Goal: Task Accomplishment & Management: Manage account settings

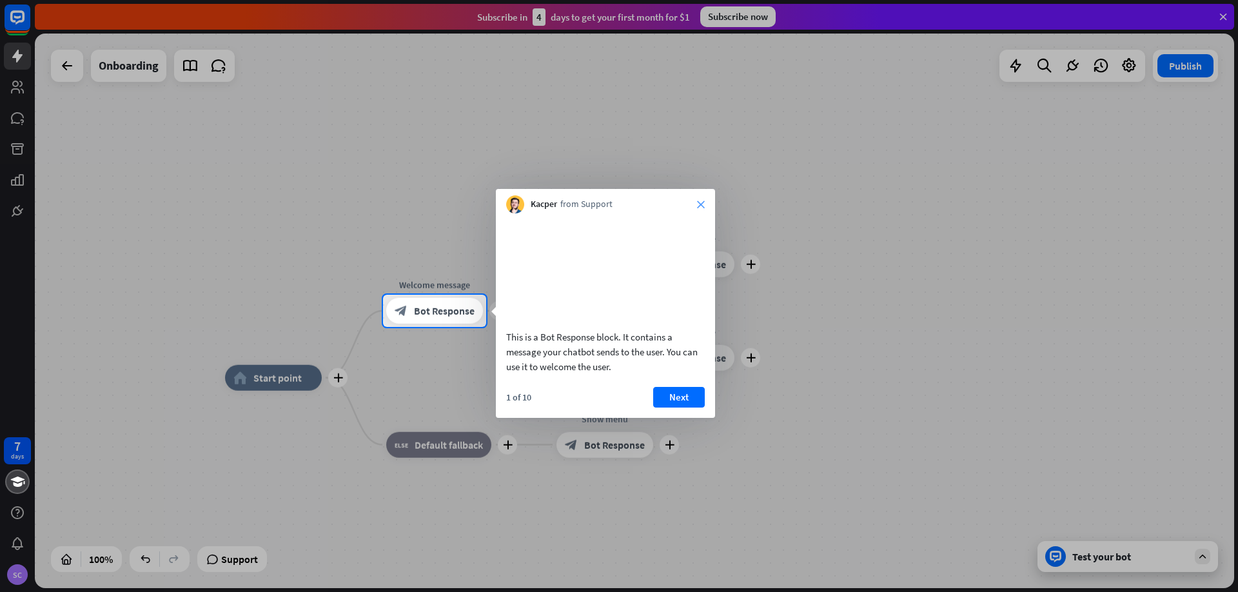
click at [701, 201] on icon "close" at bounding box center [701, 204] width 8 height 8
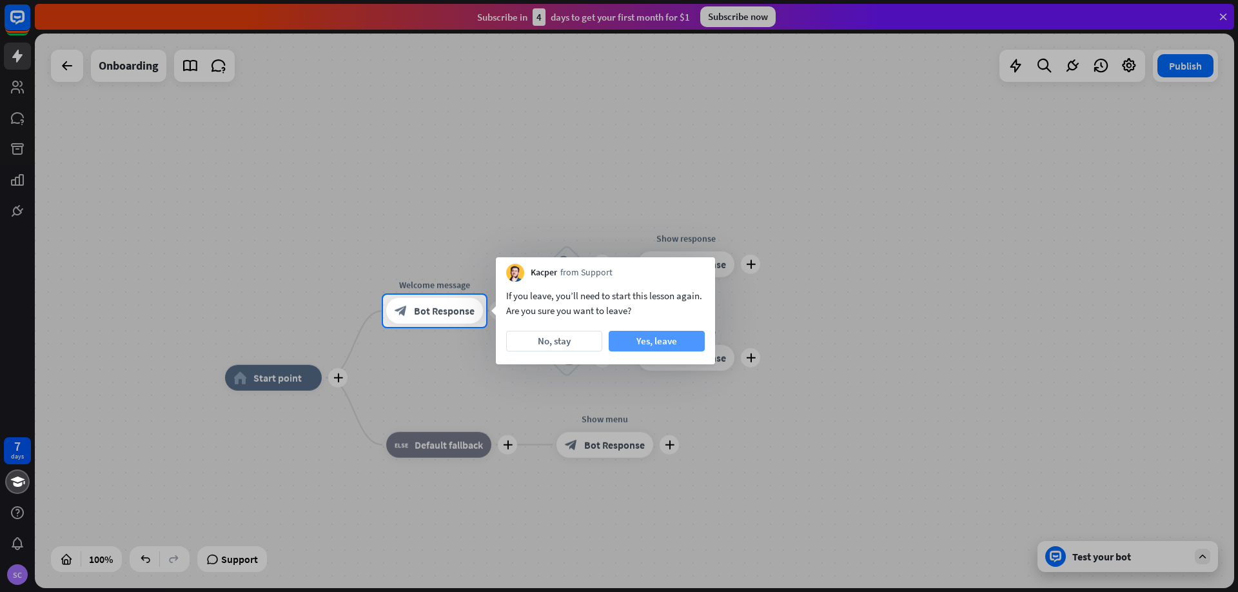
click at [655, 348] on button "Yes, leave" at bounding box center [657, 341] width 96 height 21
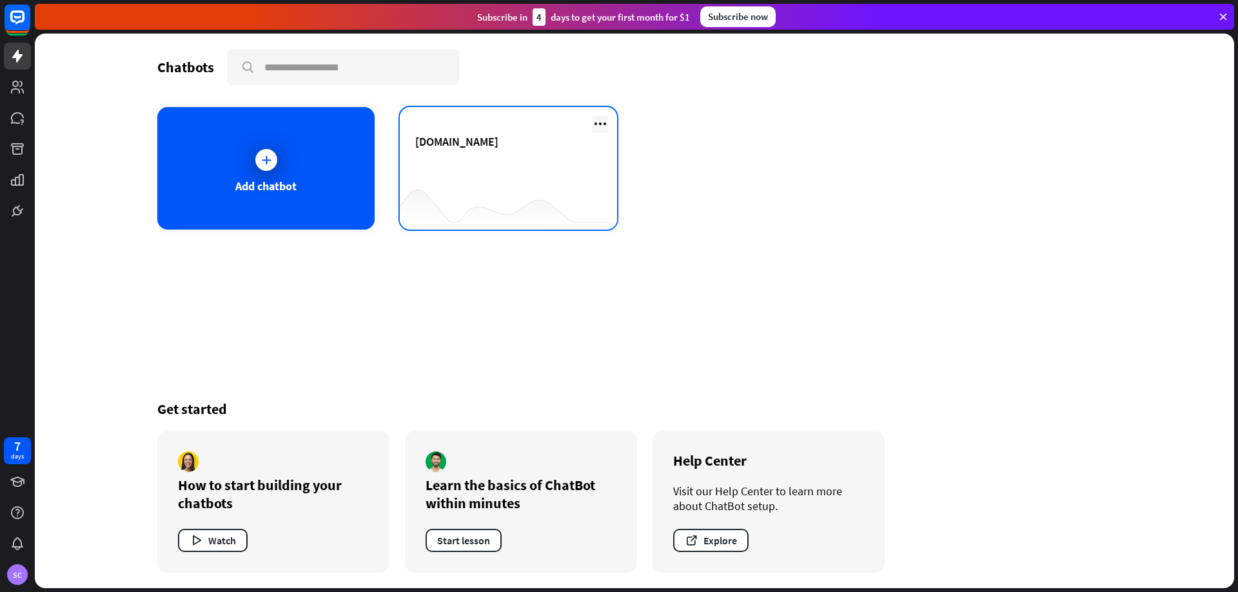
click at [604, 118] on icon at bounding box center [599, 123] width 15 height 15
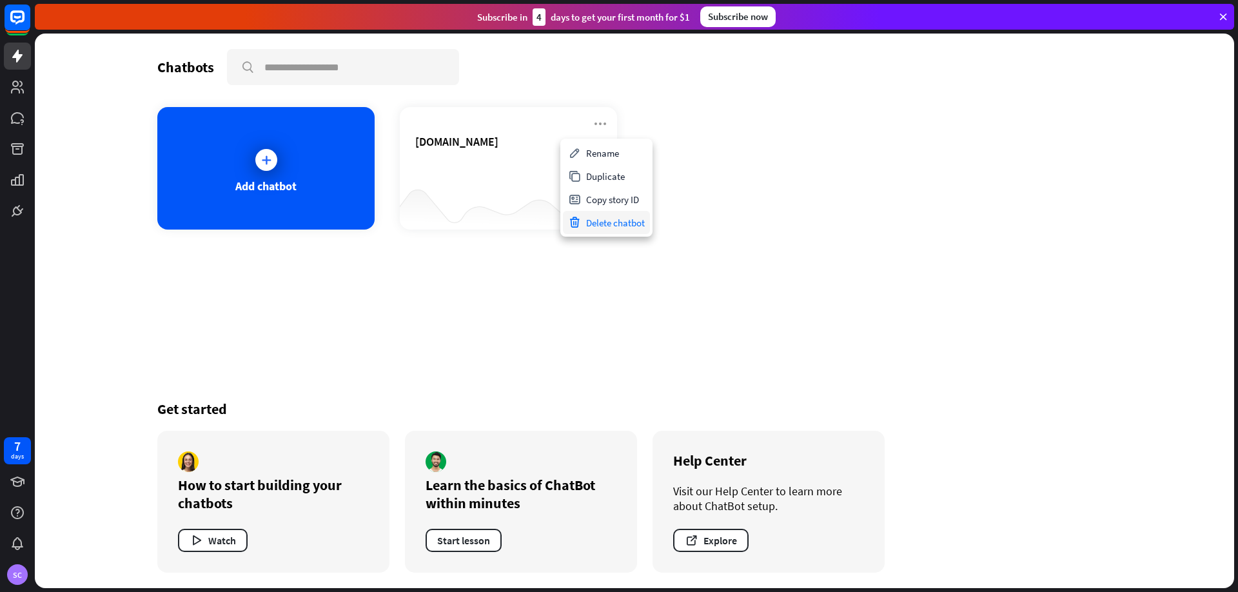
click at [607, 226] on div "Delete chatbot" at bounding box center [606, 222] width 87 height 23
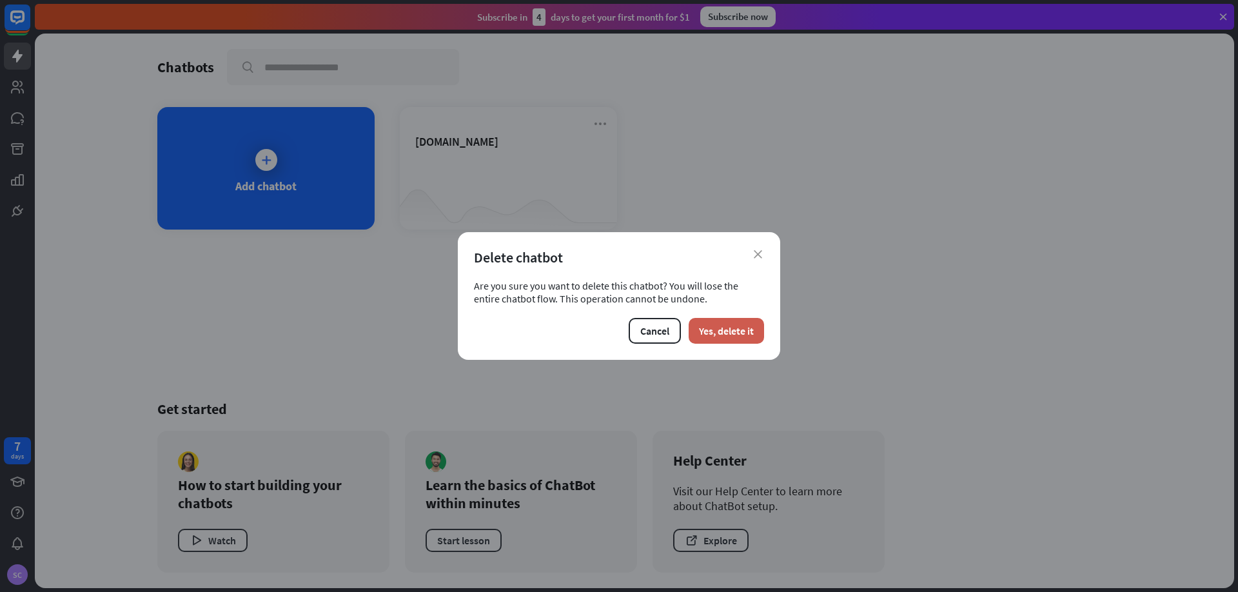
click at [714, 327] on button "Yes, delete it" at bounding box center [725, 331] width 75 height 26
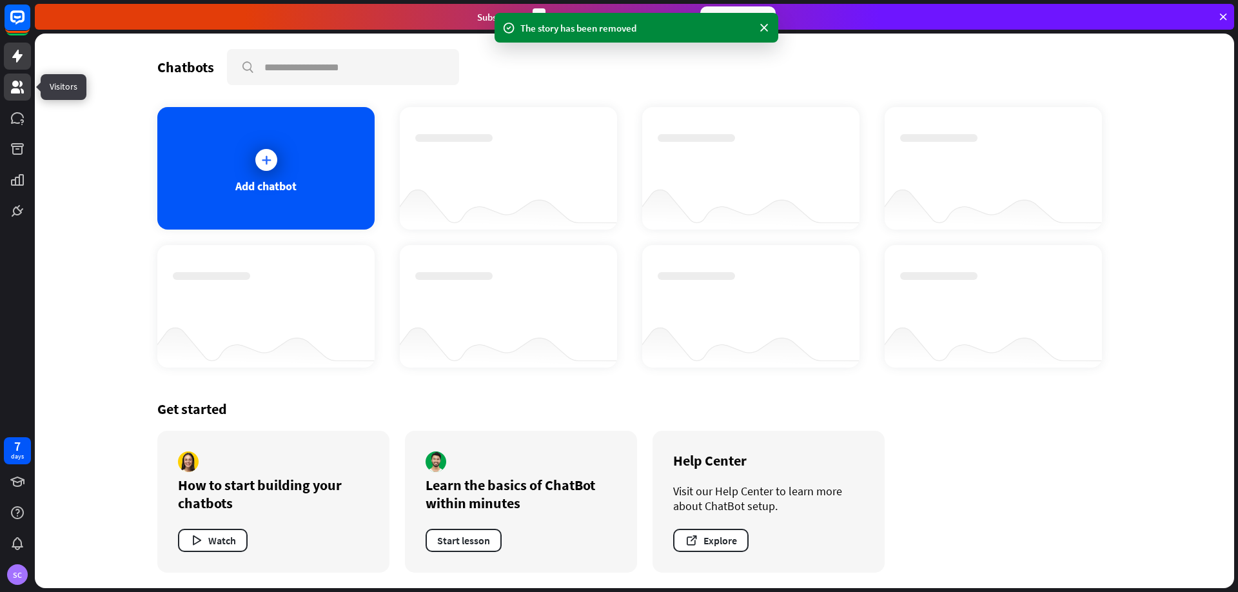
click at [17, 88] on icon at bounding box center [17, 87] width 13 height 13
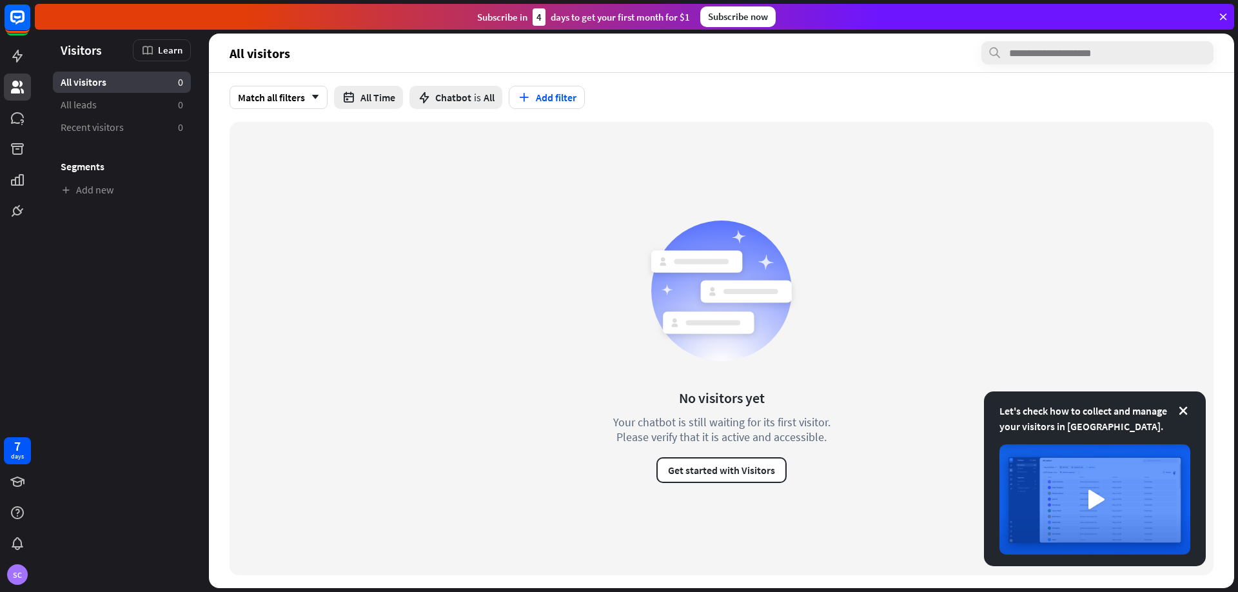
drag, startPoint x: 1086, startPoint y: 109, endPoint x: 1204, endPoint y: 59, distance: 128.8
click at [1086, 109] on div "Match all filters arrow_down All Time Chatbot is All Add filter" at bounding box center [721, 97] width 1025 height 49
drag, startPoint x: 1222, startPoint y: 17, endPoint x: 1188, endPoint y: 19, distance: 34.2
click at [1222, 16] on icon at bounding box center [1223, 17] width 12 height 12
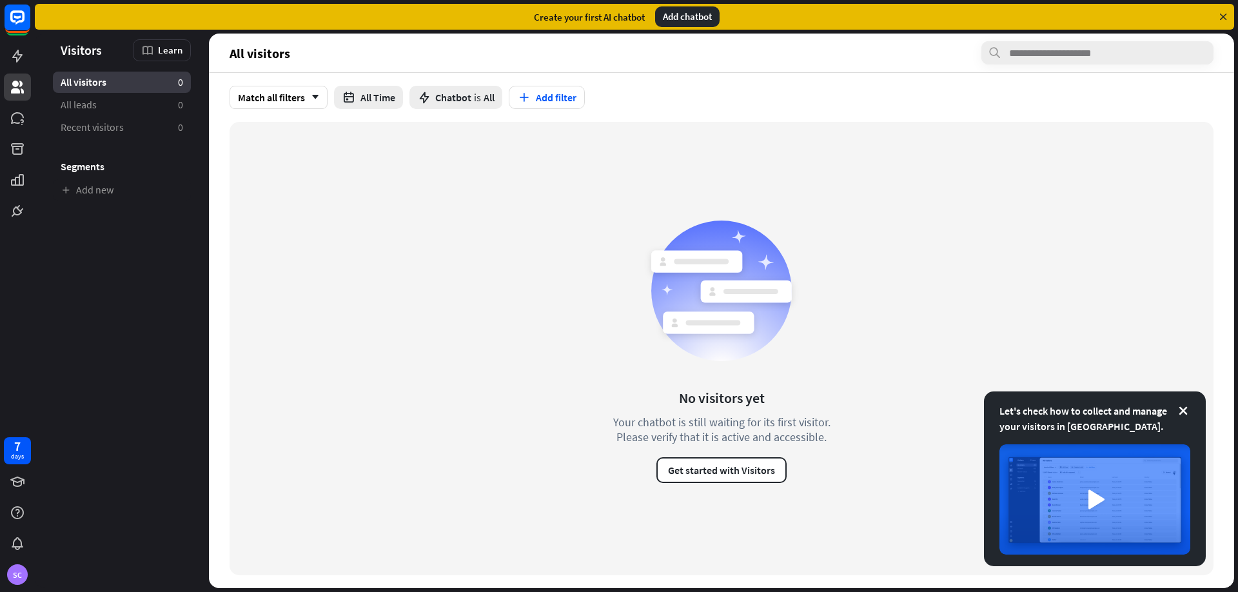
drag, startPoint x: 21, startPoint y: 572, endPoint x: 32, endPoint y: 572, distance: 10.3
click at [24, 572] on div "SC" at bounding box center [17, 574] width 21 height 21
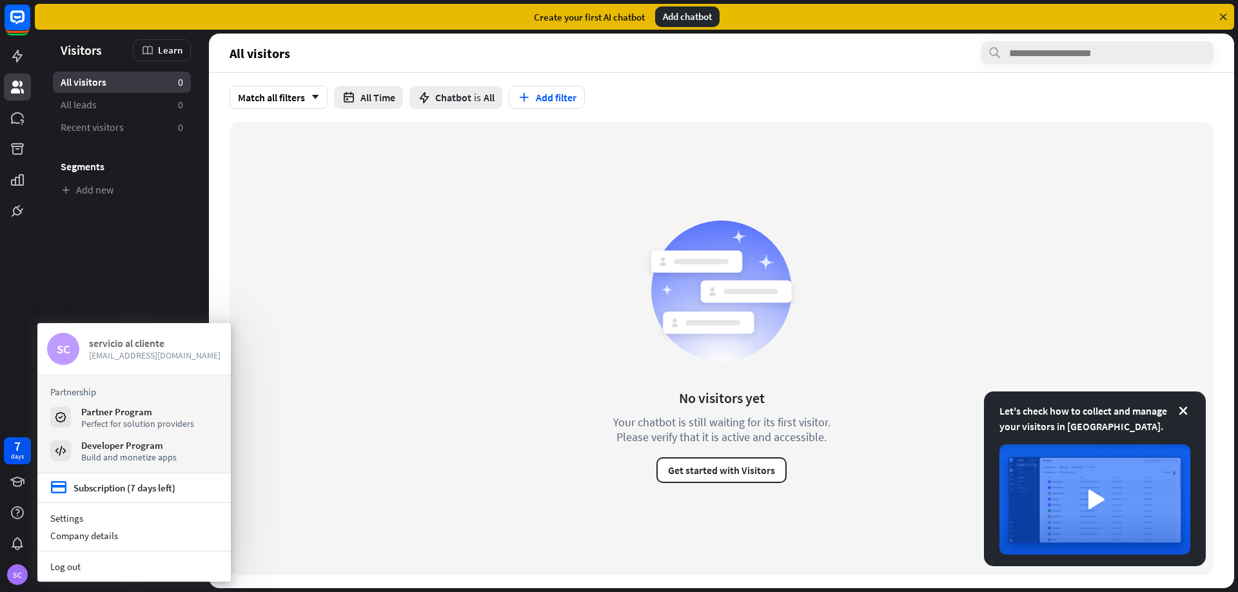
click at [130, 346] on div "servicio al cliente" at bounding box center [155, 342] width 132 height 13
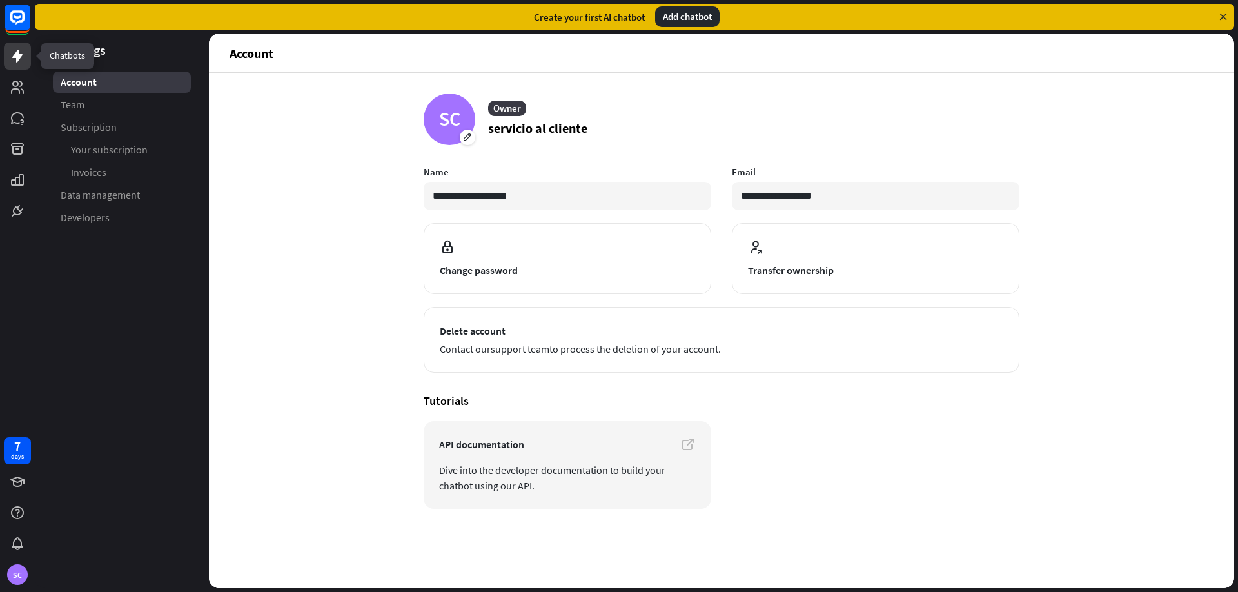
click at [18, 50] on icon at bounding box center [17, 56] width 10 height 13
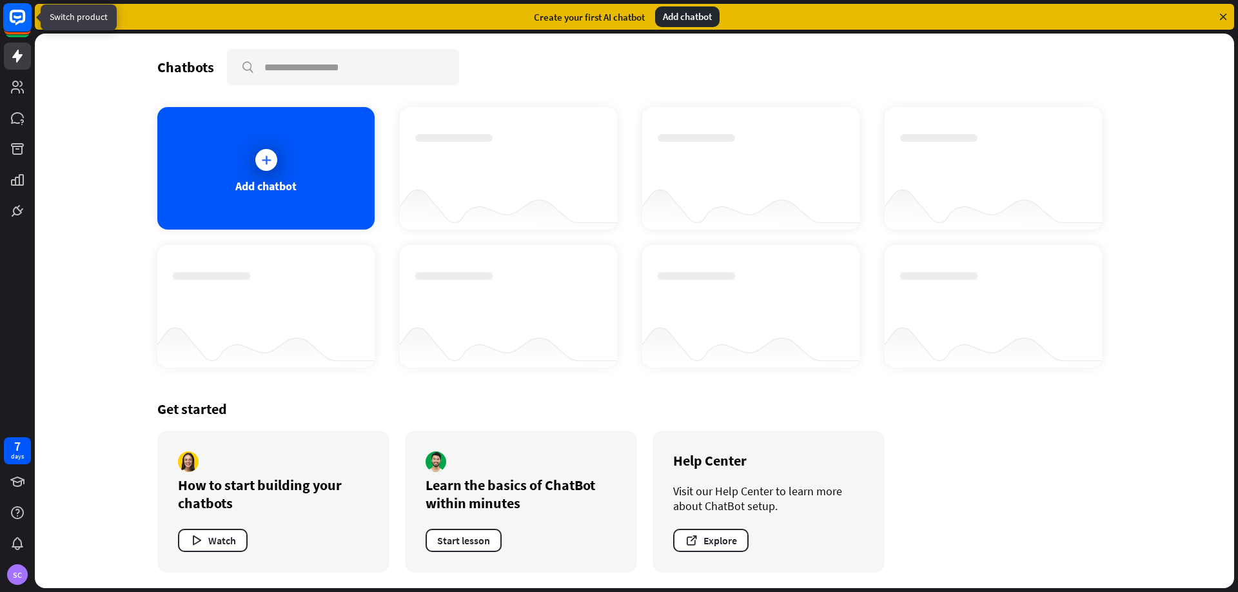
click at [17, 19] on rect at bounding box center [17, 17] width 28 height 28
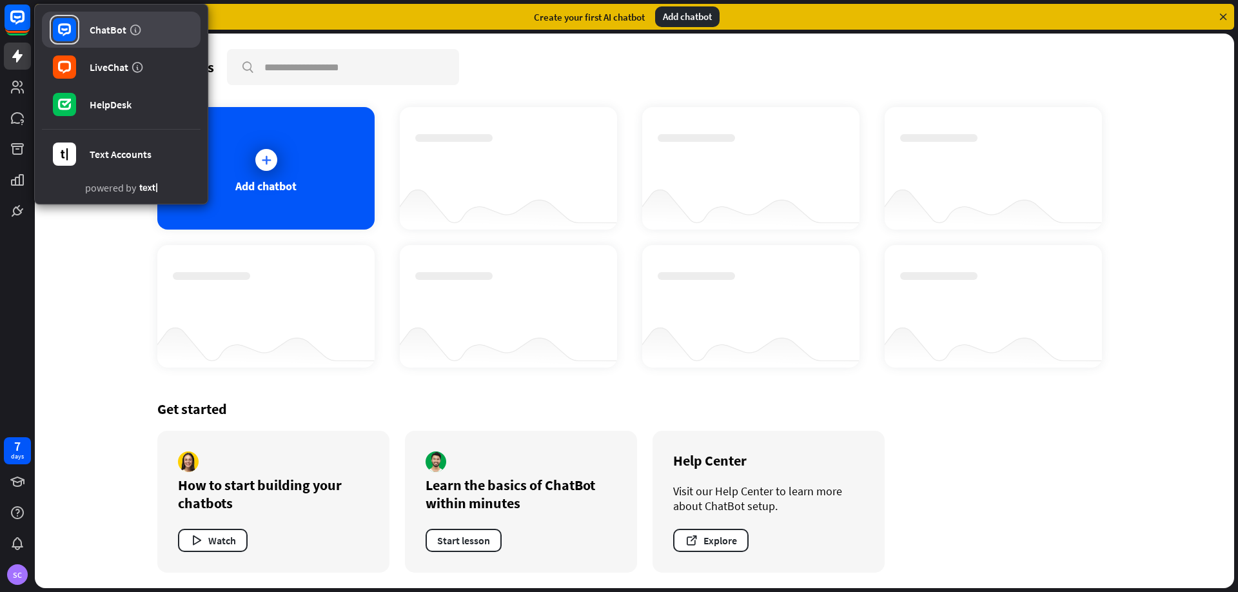
click at [113, 26] on div "ChatBot" at bounding box center [108, 29] width 37 height 13
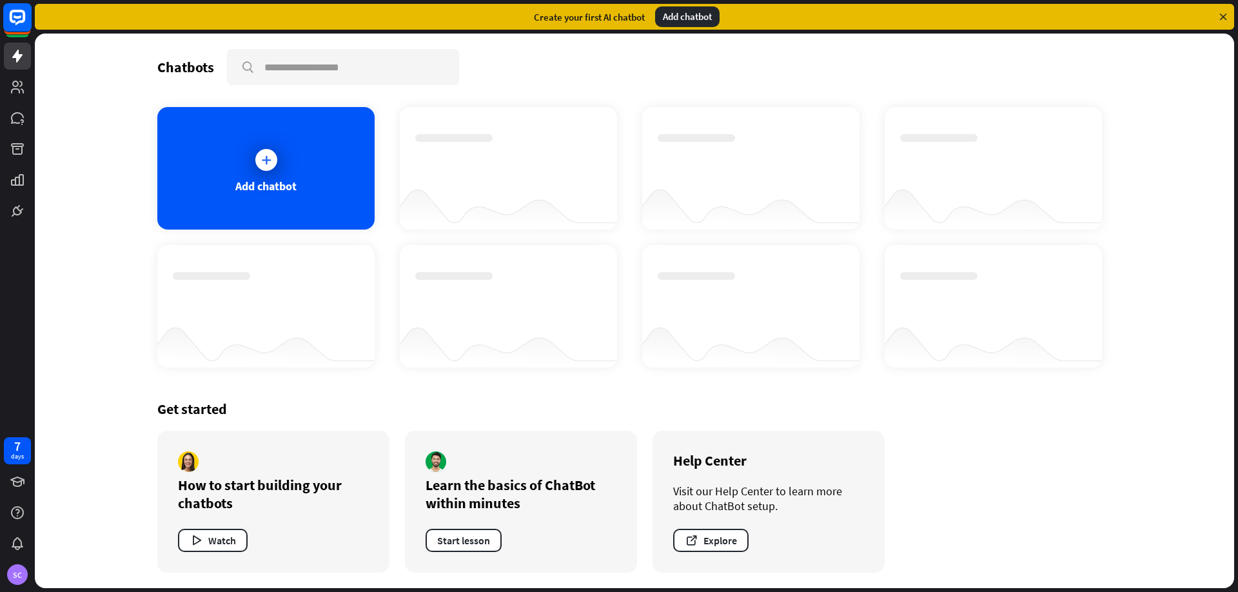
click at [28, 15] on rect at bounding box center [17, 17] width 28 height 28
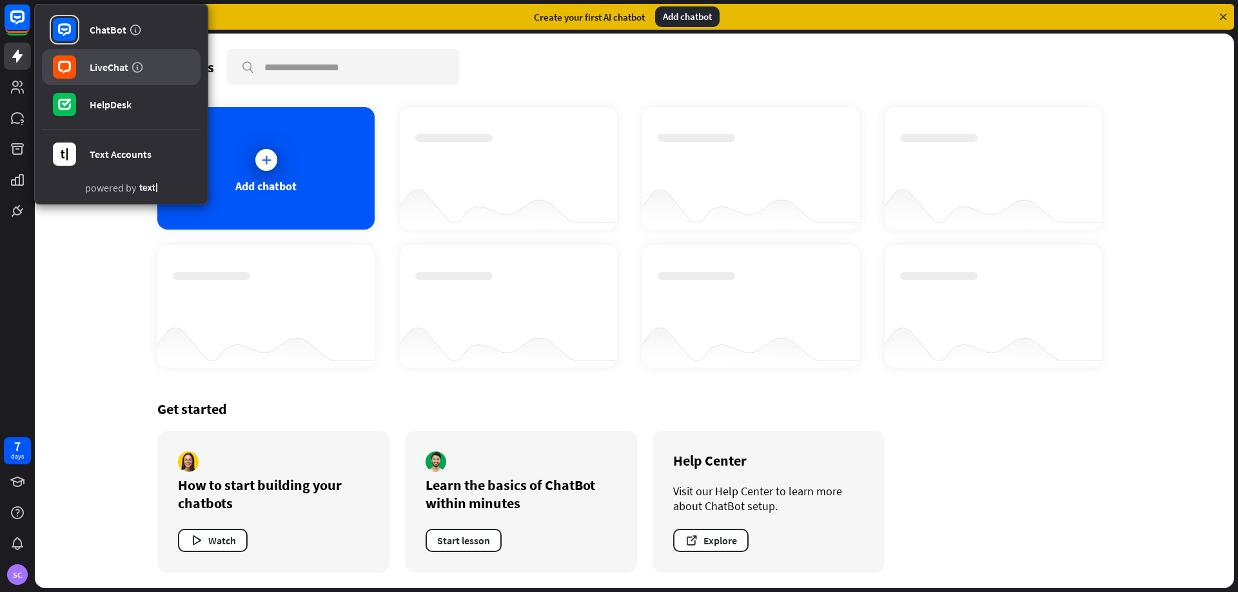
click at [108, 66] on div "LiveChat" at bounding box center [109, 67] width 39 height 13
